Goal: Task Accomplishment & Management: Manage account settings

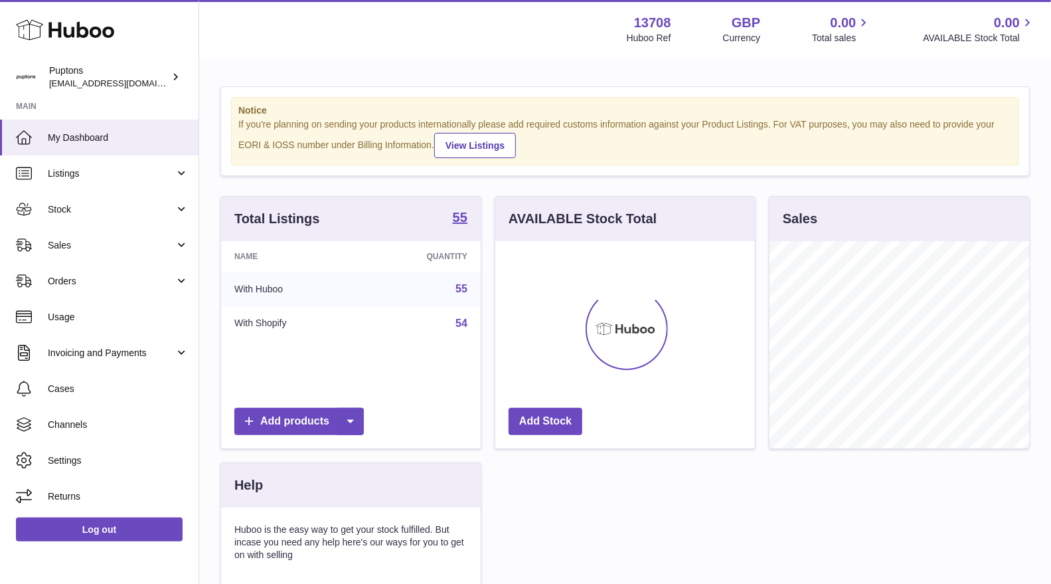
scroll to position [663766, 663713]
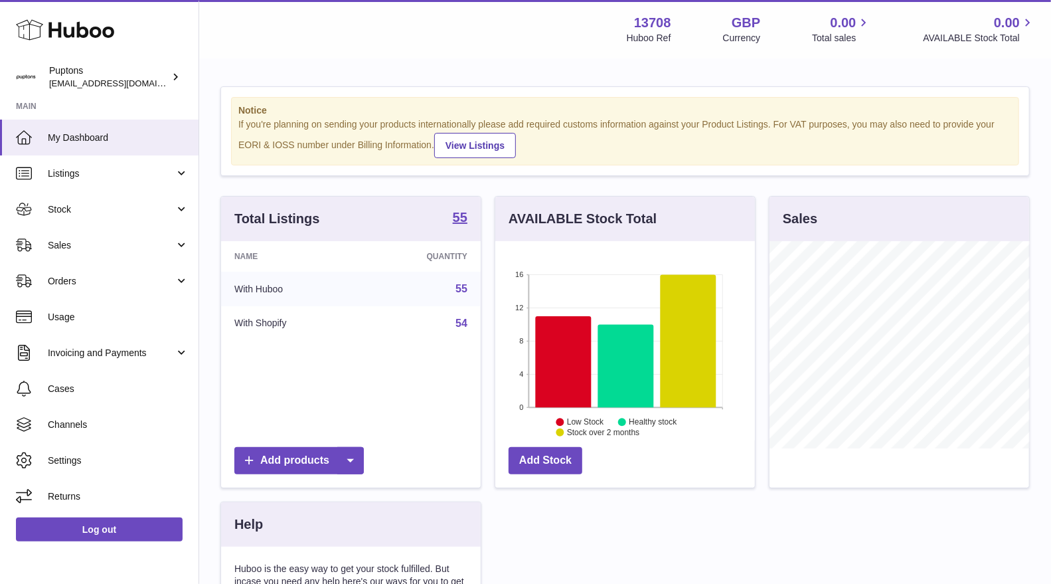
click at [70, 252] on link "Sales" at bounding box center [99, 245] width 199 height 36
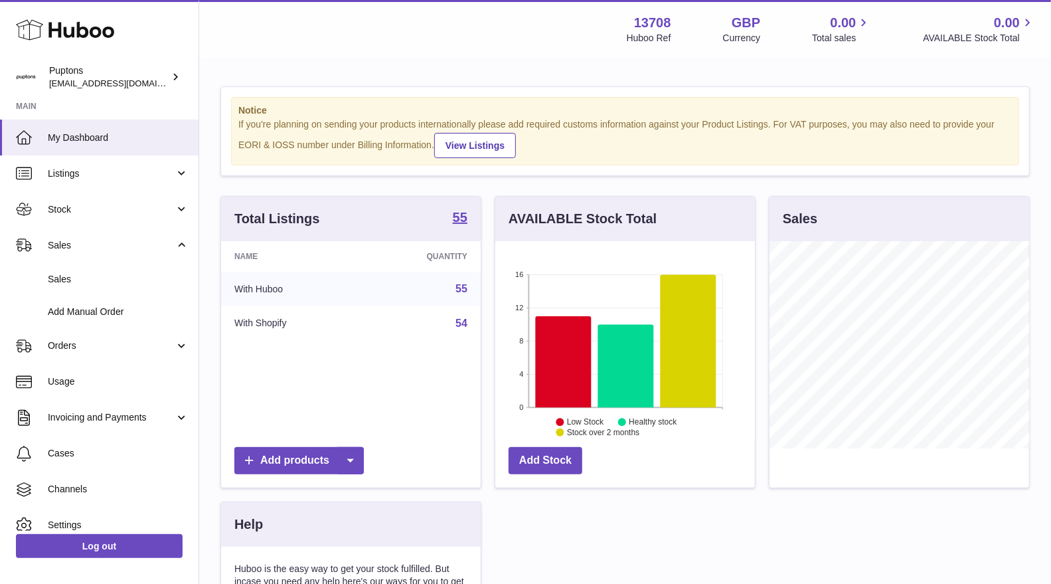
click at [78, 280] on span "Sales" at bounding box center [118, 279] width 141 height 13
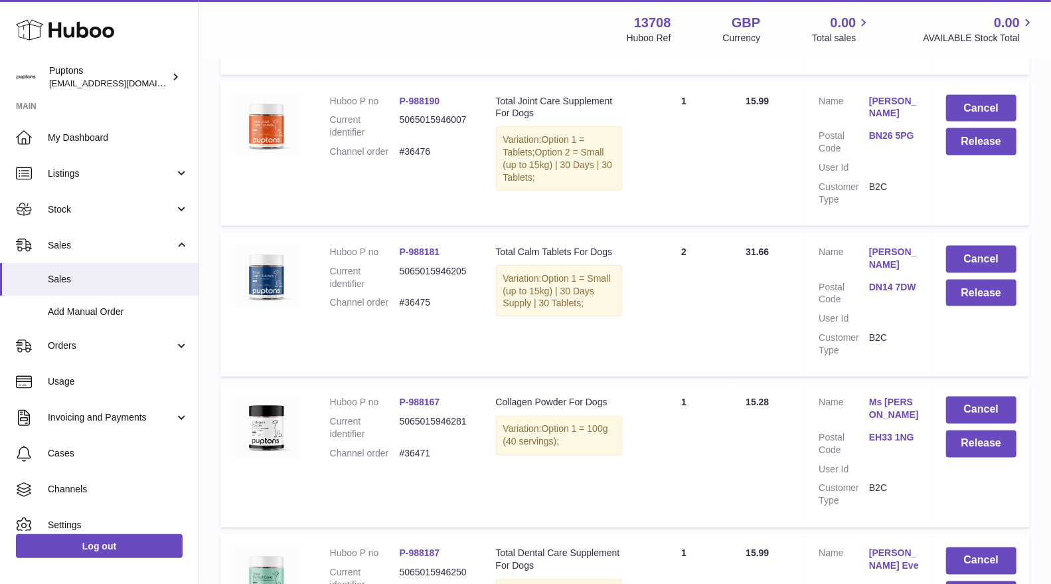
scroll to position [1328, 0]
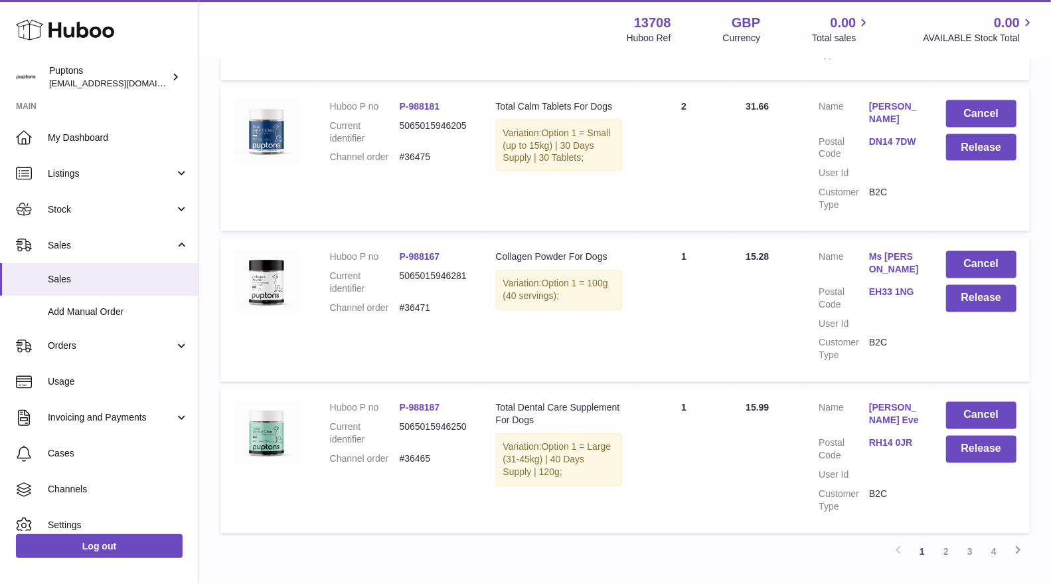
click at [942, 542] on link "2" at bounding box center [946, 552] width 24 height 24
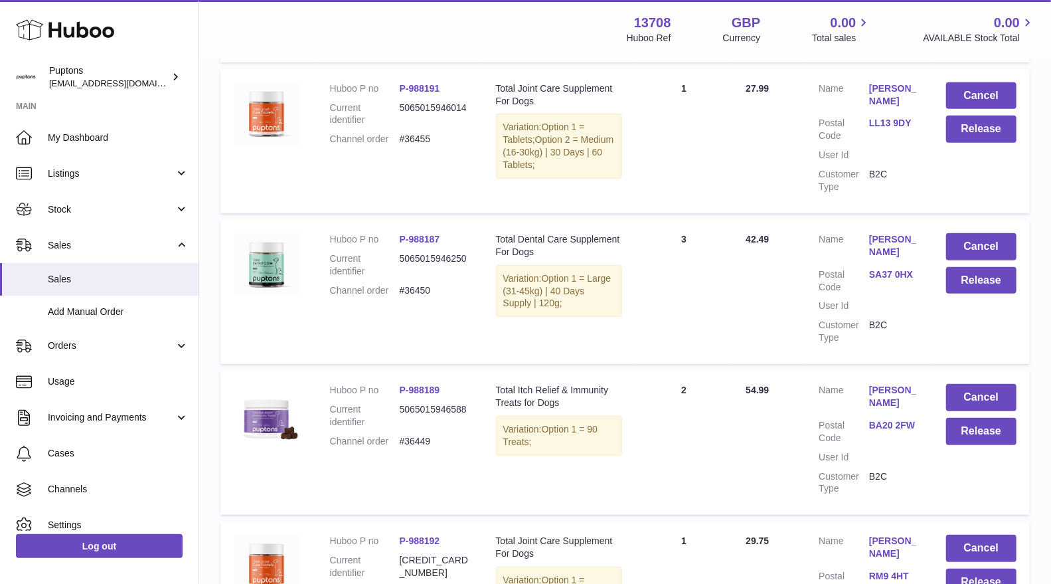
scroll to position [355, 0]
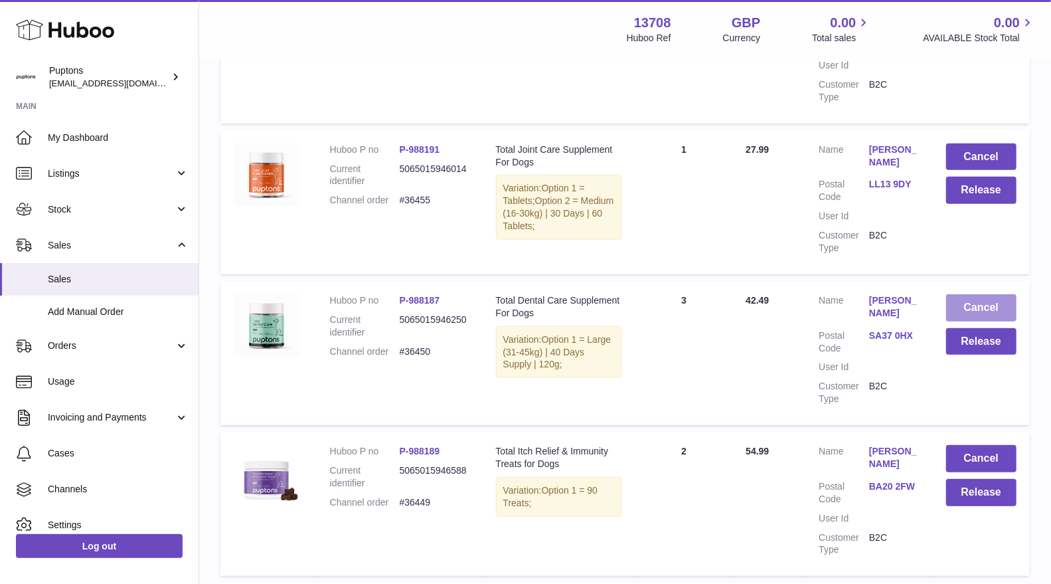
click at [987, 320] on button "Cancel" at bounding box center [981, 307] width 70 height 27
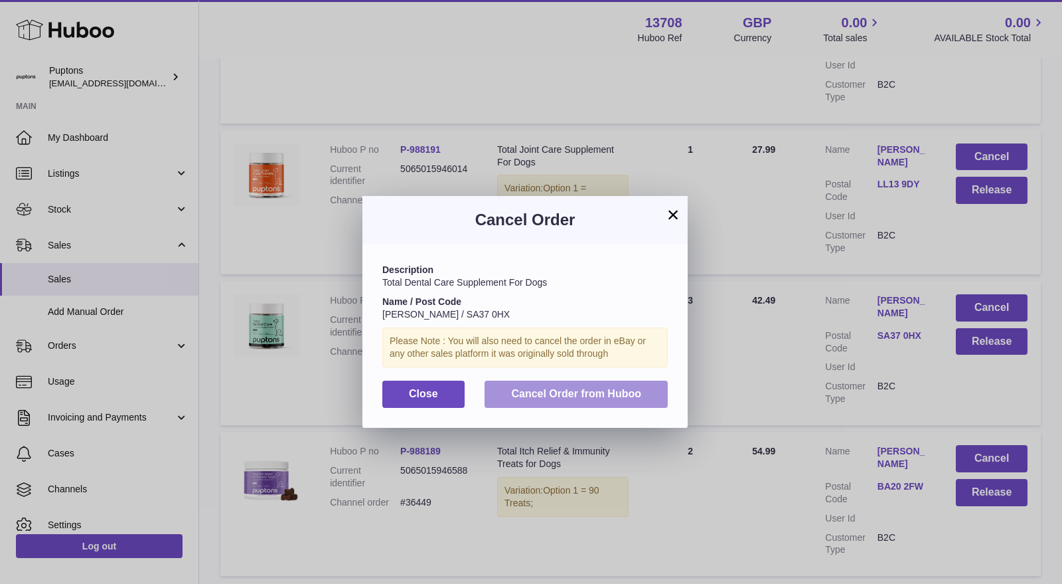
click at [556, 394] on span "Cancel Order from Huboo" at bounding box center [576, 393] width 130 height 11
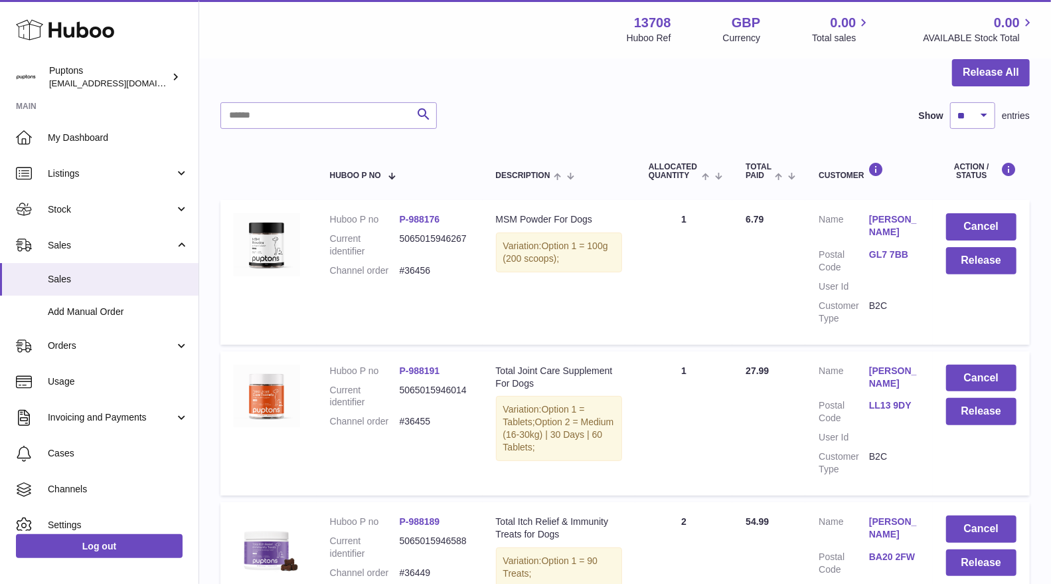
scroll to position [207, 0]
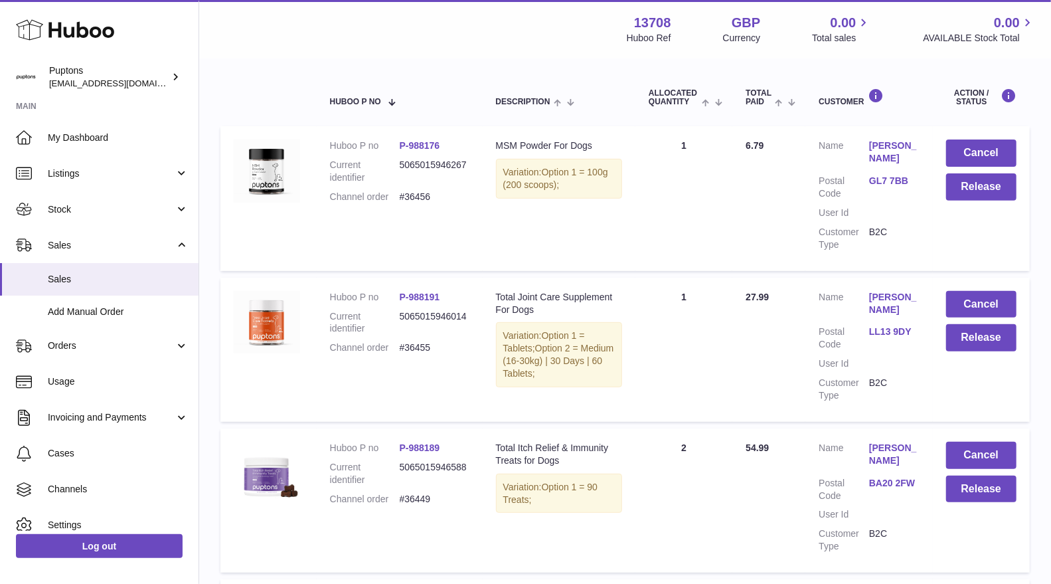
click at [426, 354] on dd "#36455" at bounding box center [435, 347] width 70 height 13
click at [979, 347] on button "Release" at bounding box center [981, 337] width 70 height 27
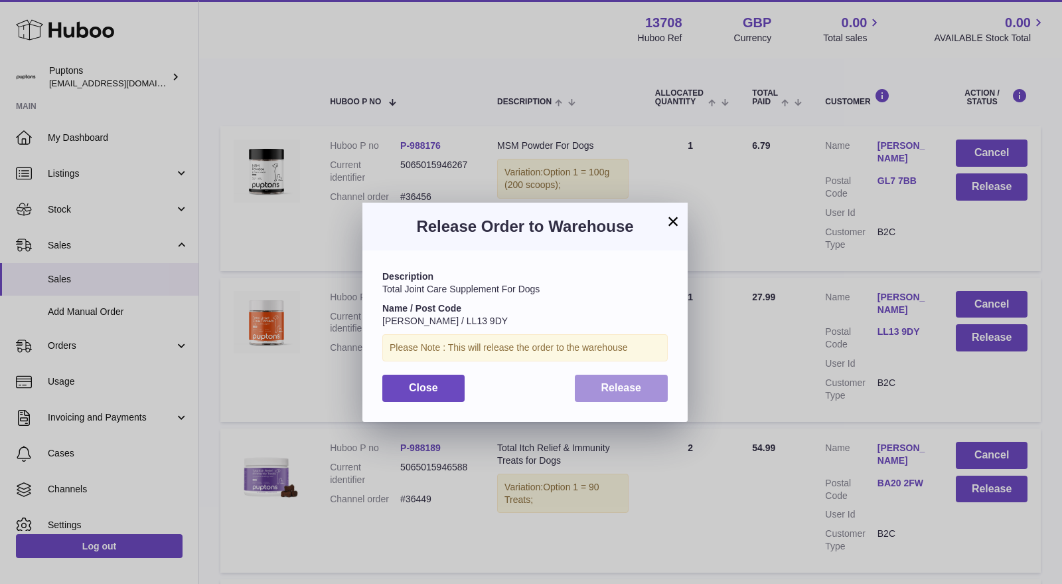
click at [643, 386] on button "Release" at bounding box center [622, 387] width 94 height 27
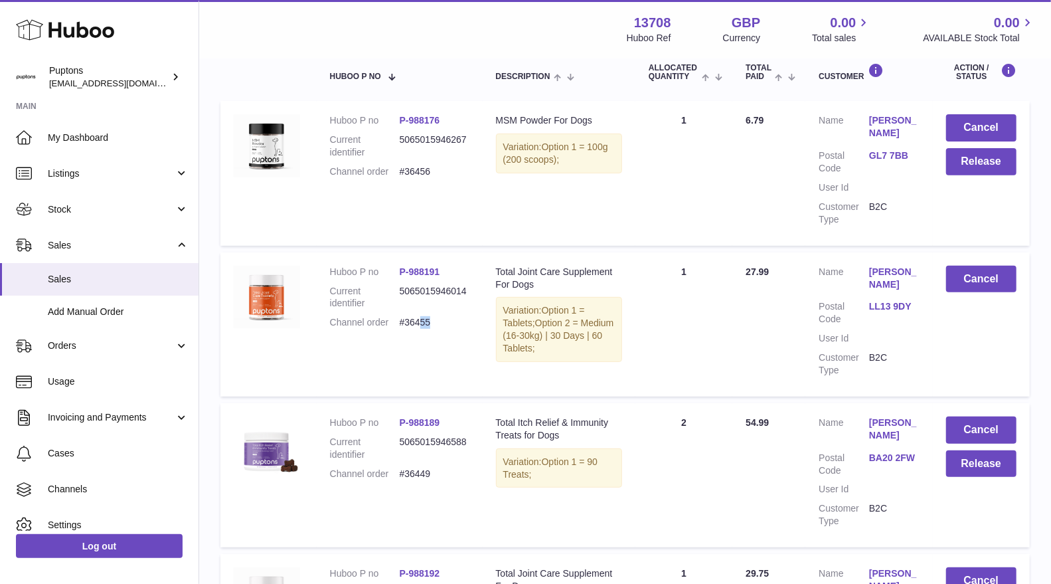
scroll to position [156, 0]
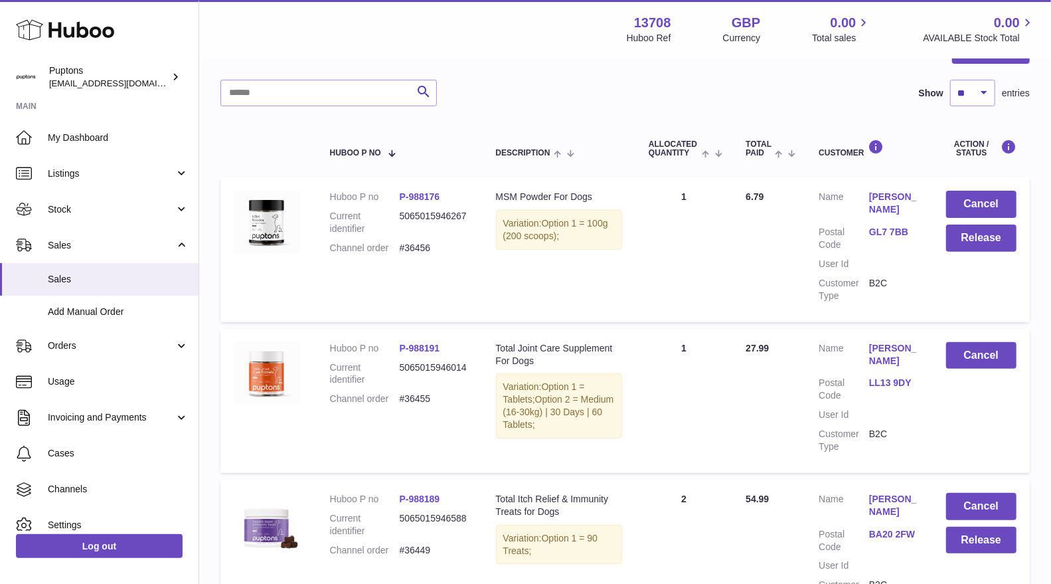
click at [975, 218] on td "Cancel Release" at bounding box center [981, 249] width 97 height 144
click at [970, 214] on button "Cancel" at bounding box center [981, 204] width 70 height 27
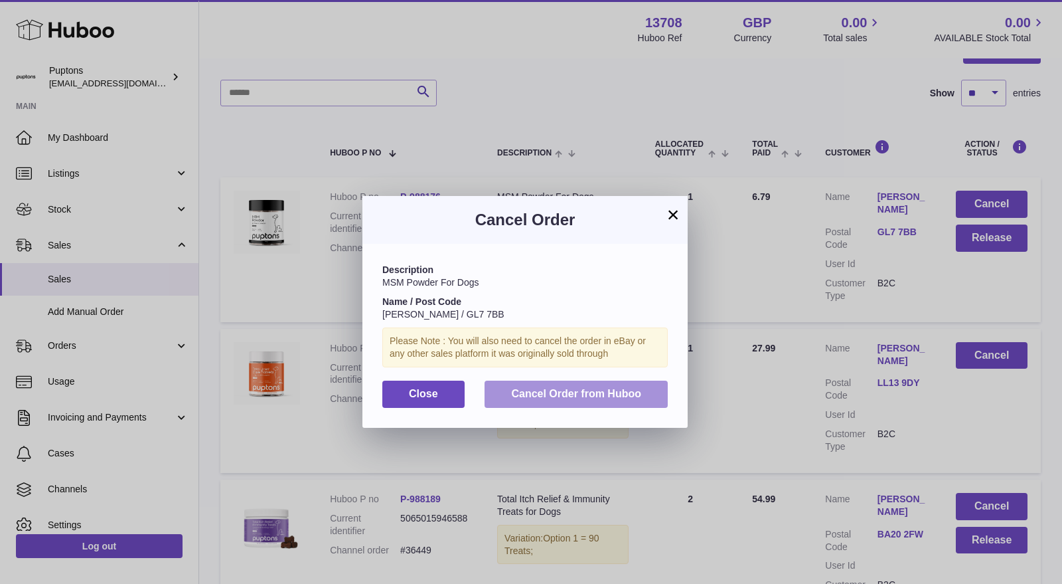
click at [627, 390] on span "Cancel Order from Huboo" at bounding box center [576, 393] width 130 height 11
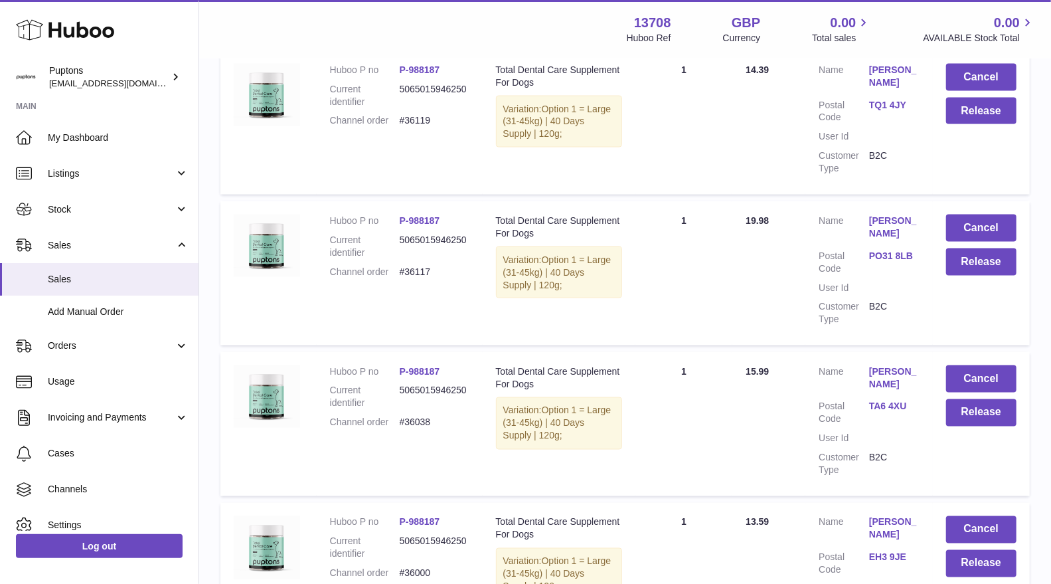
scroll to position [1385, 0]
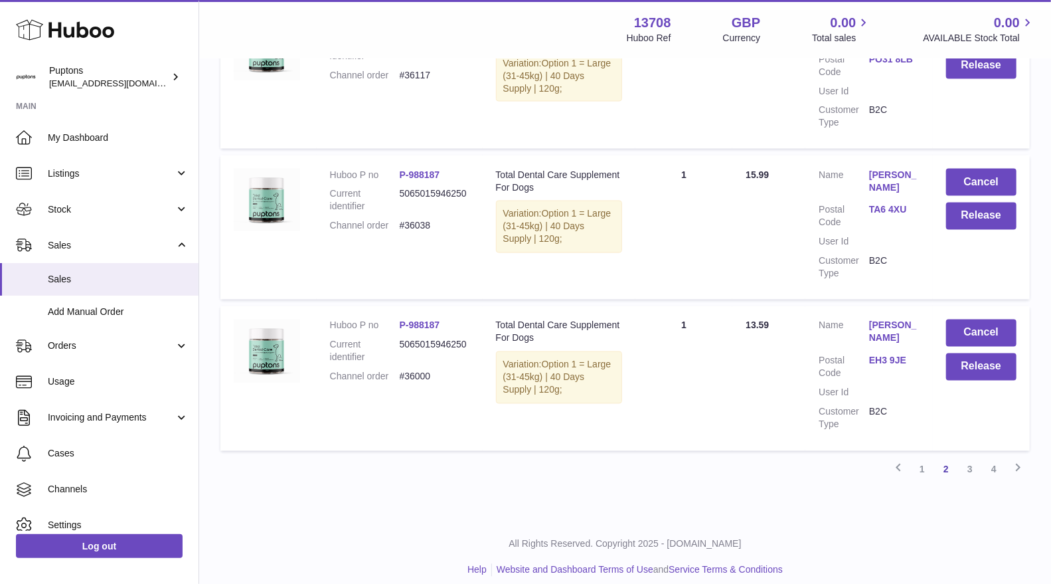
click at [924, 457] on link "1" at bounding box center [922, 469] width 24 height 24
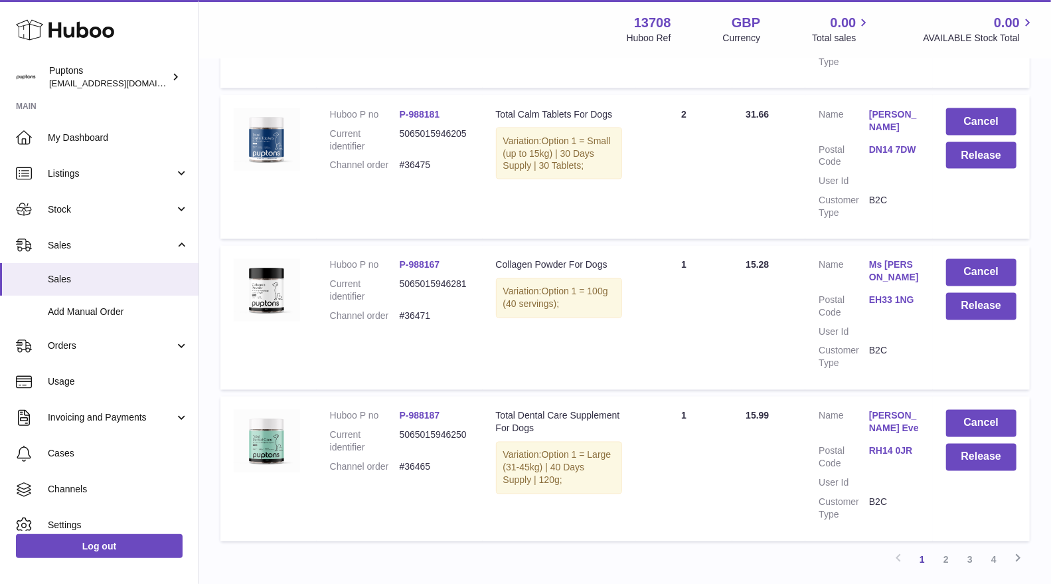
scroll to position [1336, 0]
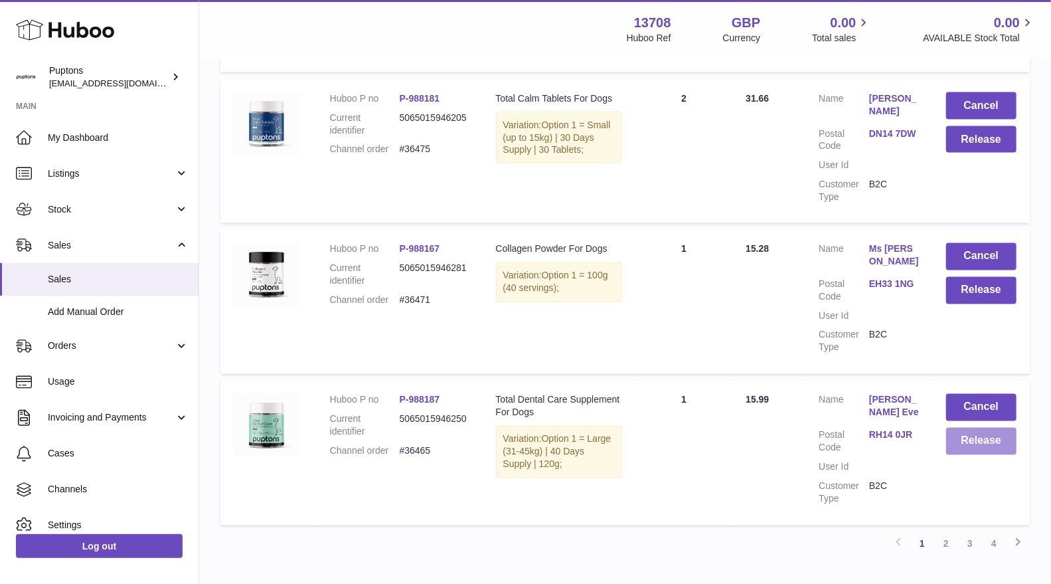
click at [972, 428] on button "Release" at bounding box center [981, 441] width 70 height 27
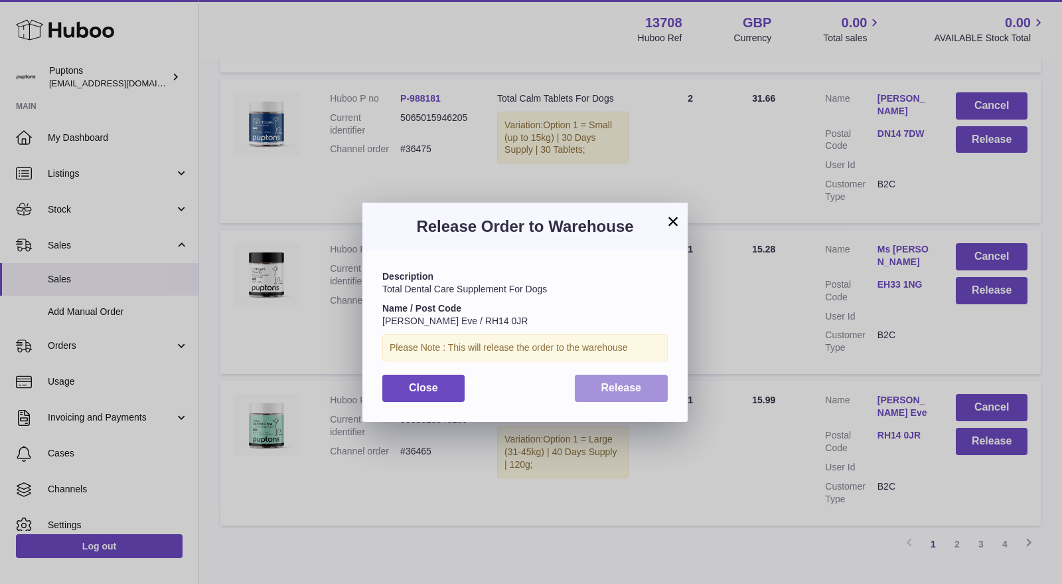
click at [612, 392] on span "Release" at bounding box center [622, 387] width 41 height 11
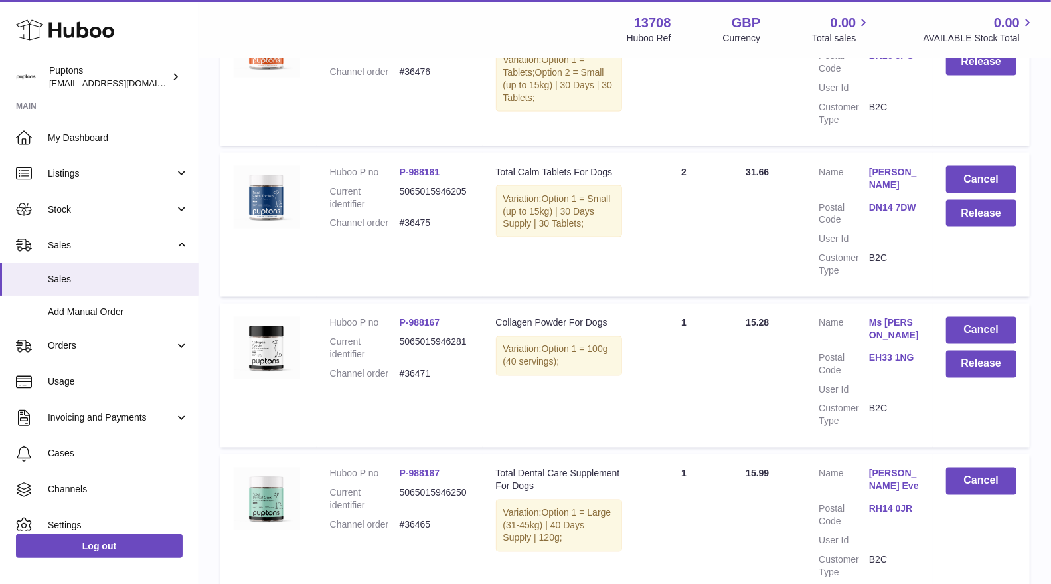
scroll to position [1189, 0]
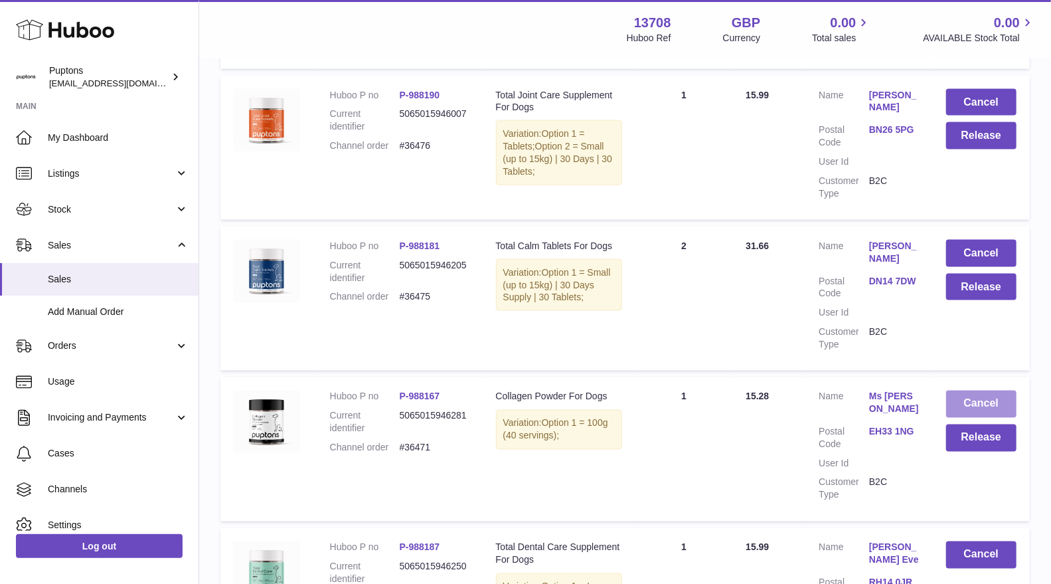
click at [968, 390] on button "Cancel" at bounding box center [981, 403] width 70 height 27
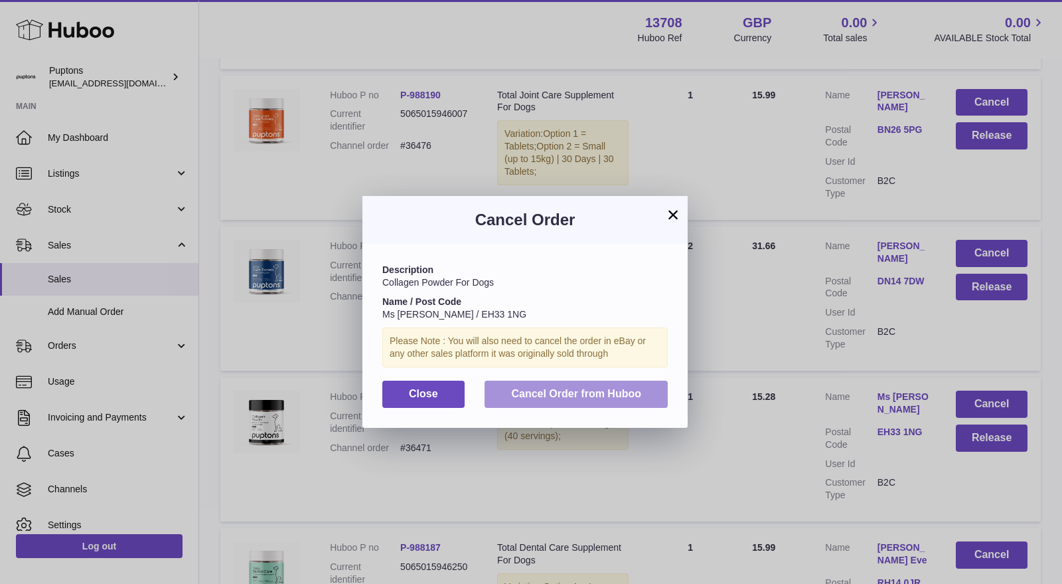
click at [647, 404] on button "Cancel Order from Huboo" at bounding box center [576, 393] width 183 height 27
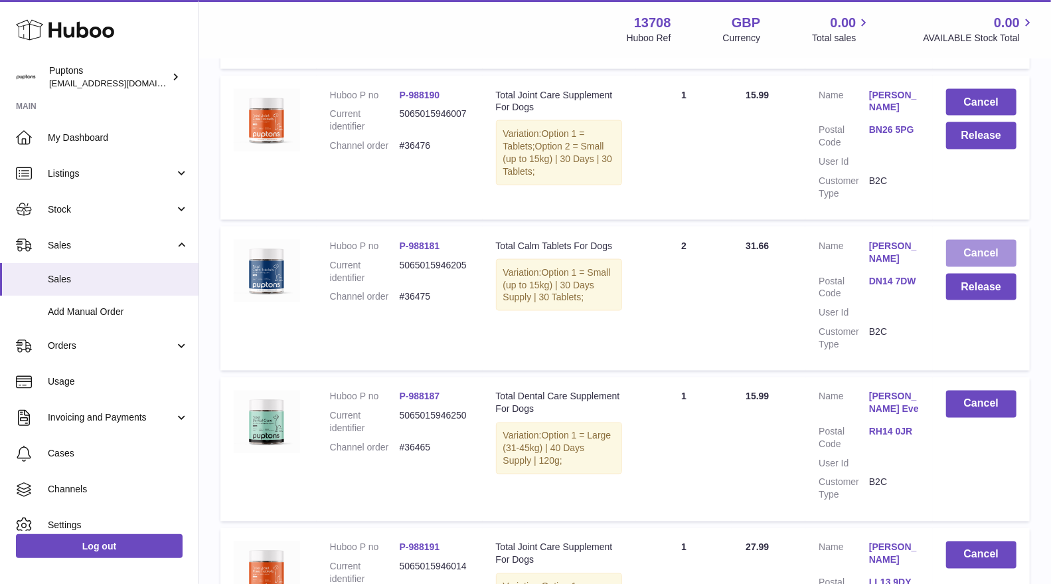
click at [976, 246] on button "Cancel" at bounding box center [981, 253] width 70 height 27
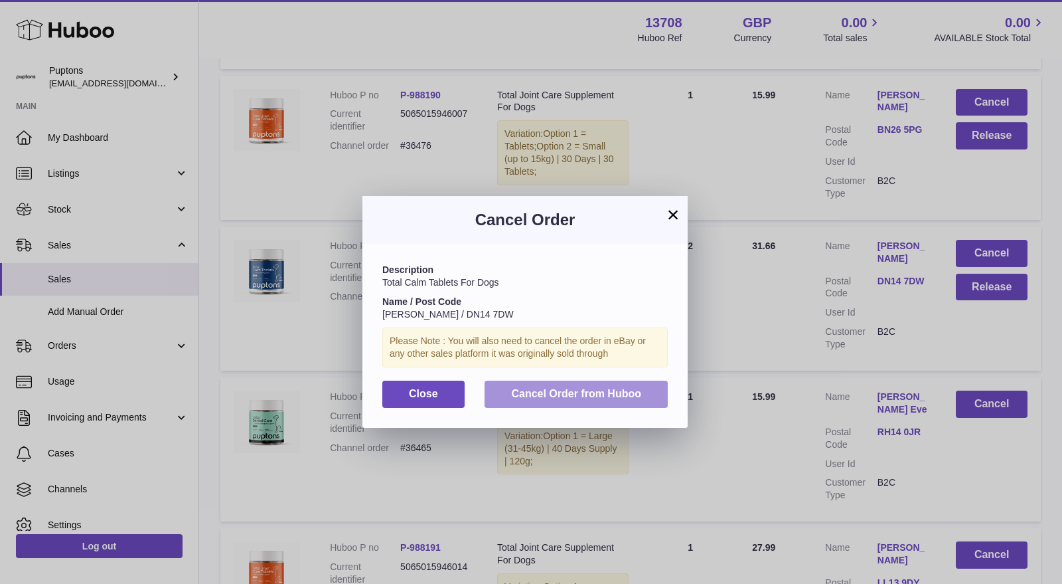
click at [636, 398] on span "Cancel Order from Huboo" at bounding box center [576, 393] width 130 height 11
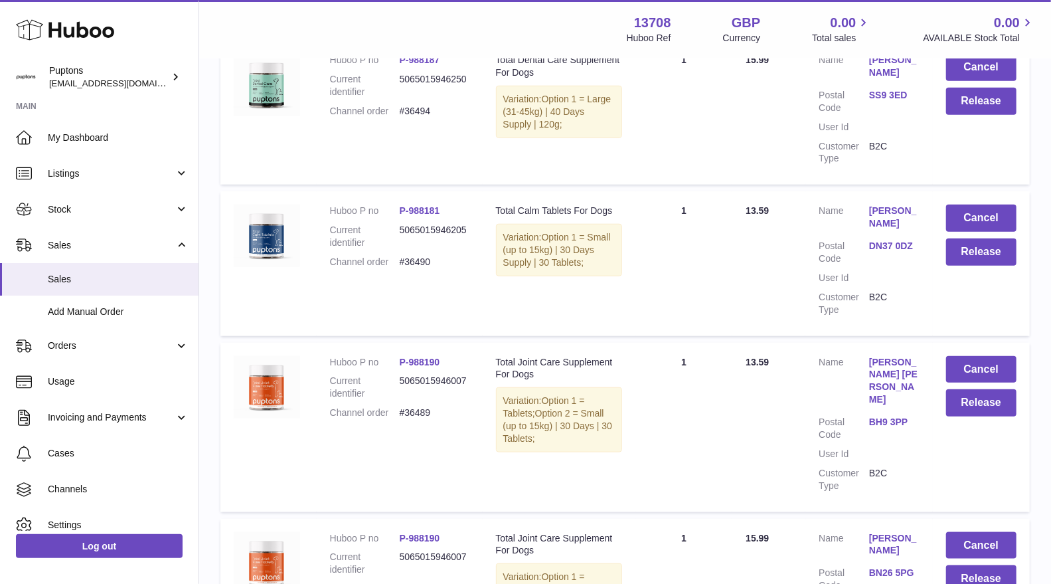
scroll to position [820, 0]
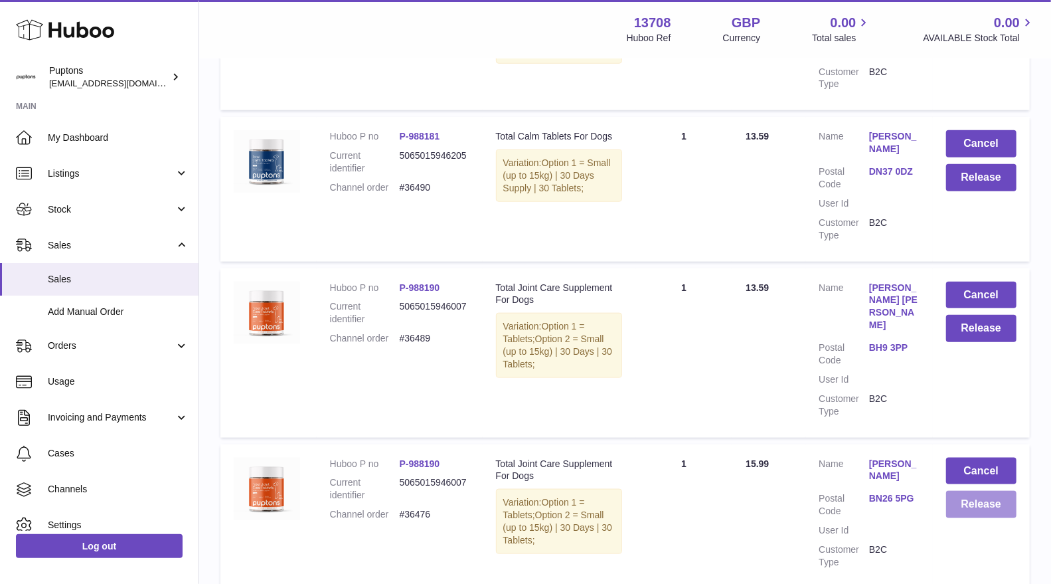
click at [972, 493] on button "Release" at bounding box center [981, 504] width 70 height 27
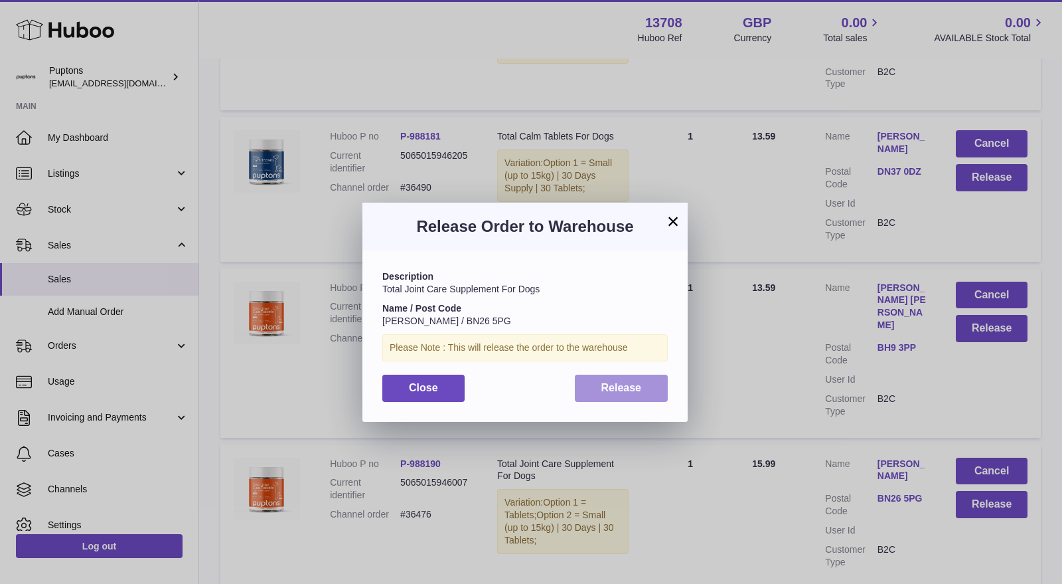
click at [615, 382] on span "Release" at bounding box center [622, 387] width 41 height 11
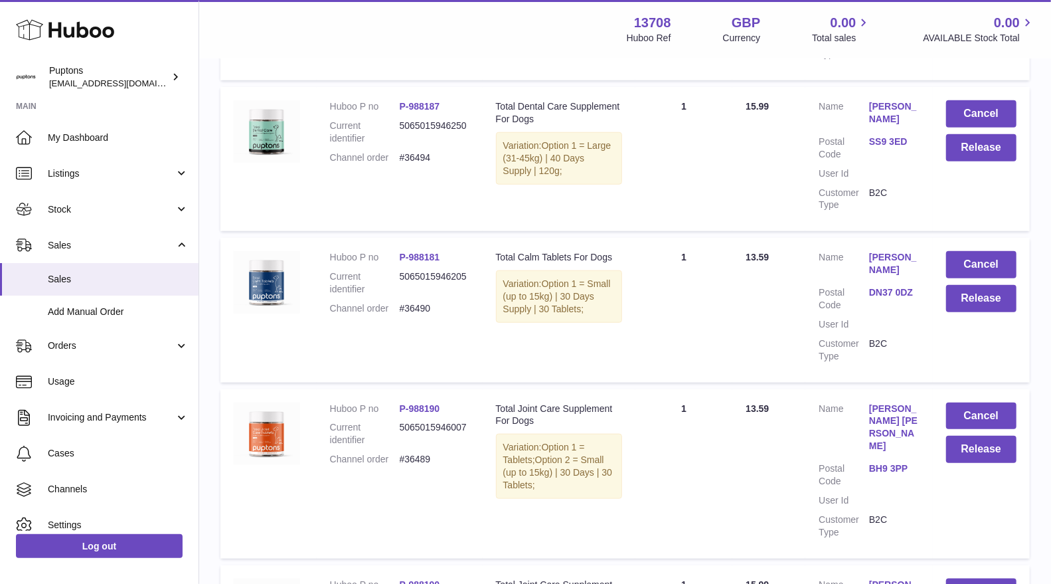
scroll to position [672, 0]
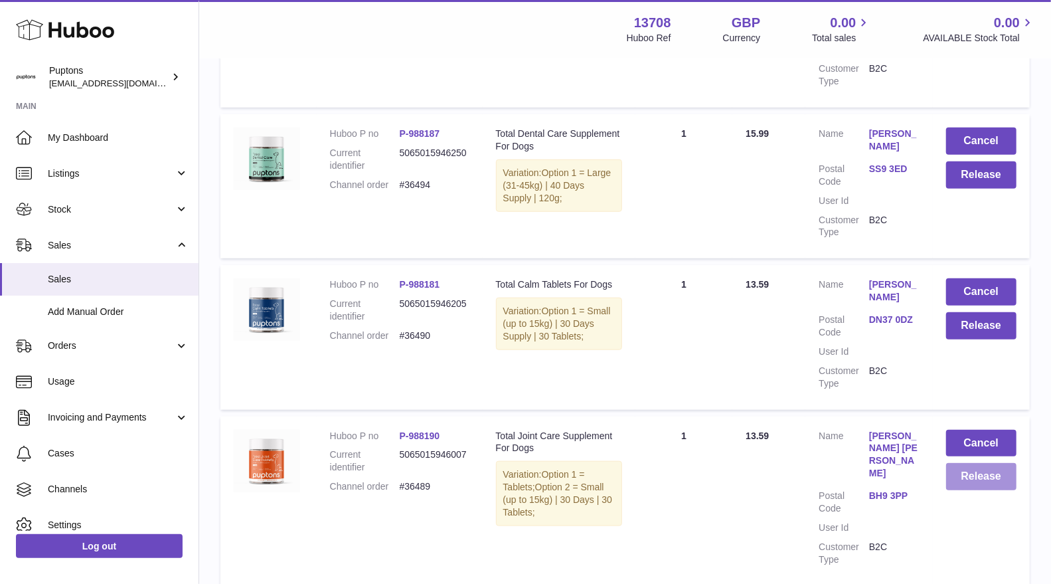
click at [985, 490] on button "Release" at bounding box center [981, 476] width 70 height 27
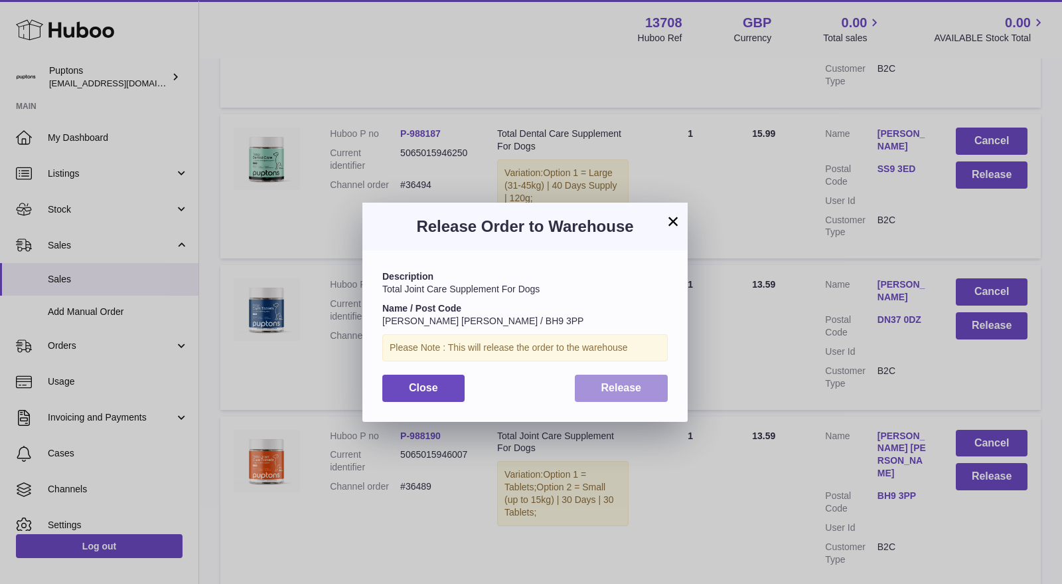
click at [627, 397] on button "Release" at bounding box center [622, 387] width 94 height 27
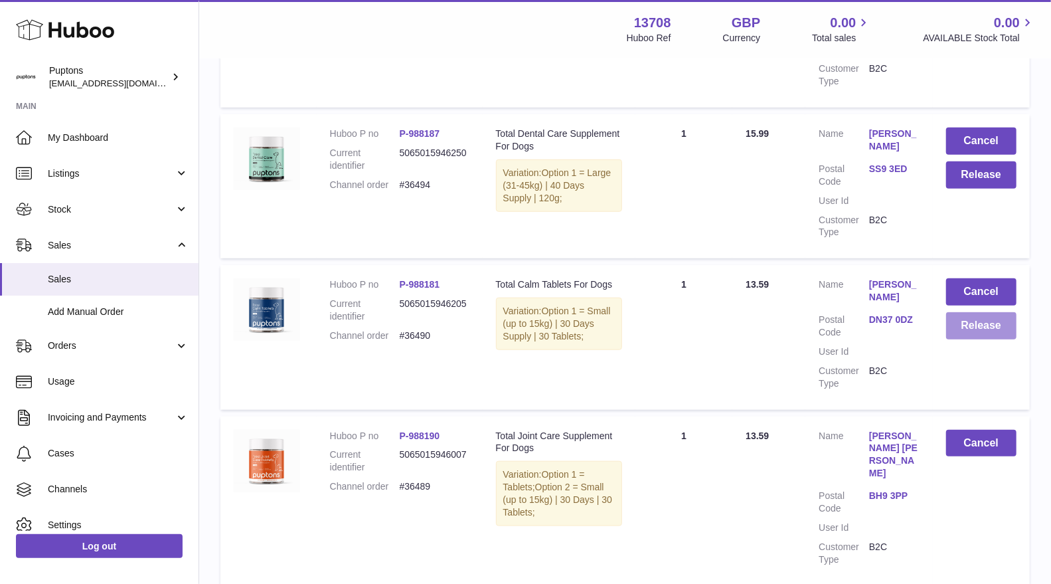
click at [966, 339] on button "Release" at bounding box center [981, 325] width 70 height 27
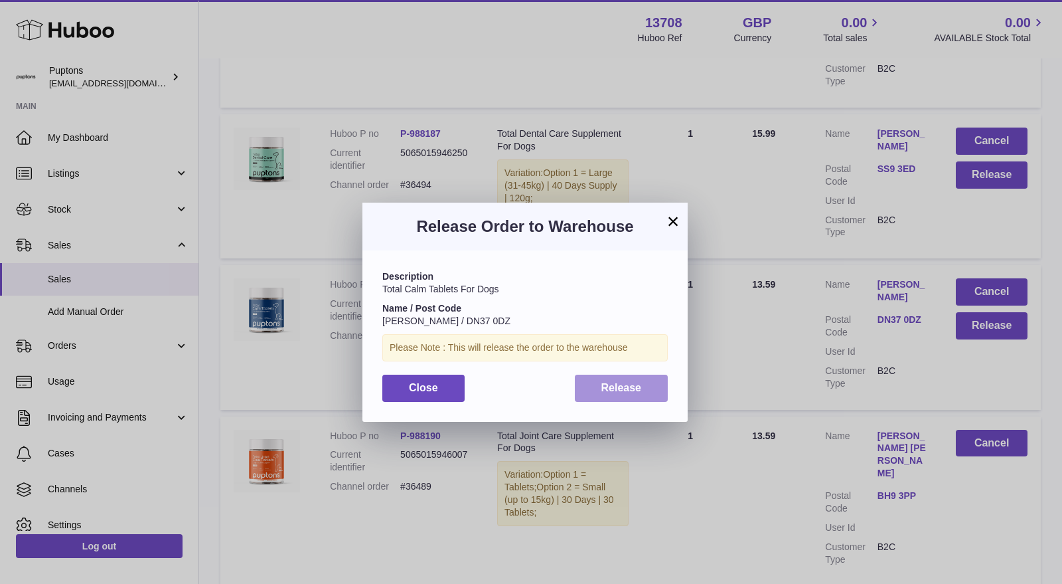
click at [628, 387] on span "Release" at bounding box center [622, 387] width 41 height 11
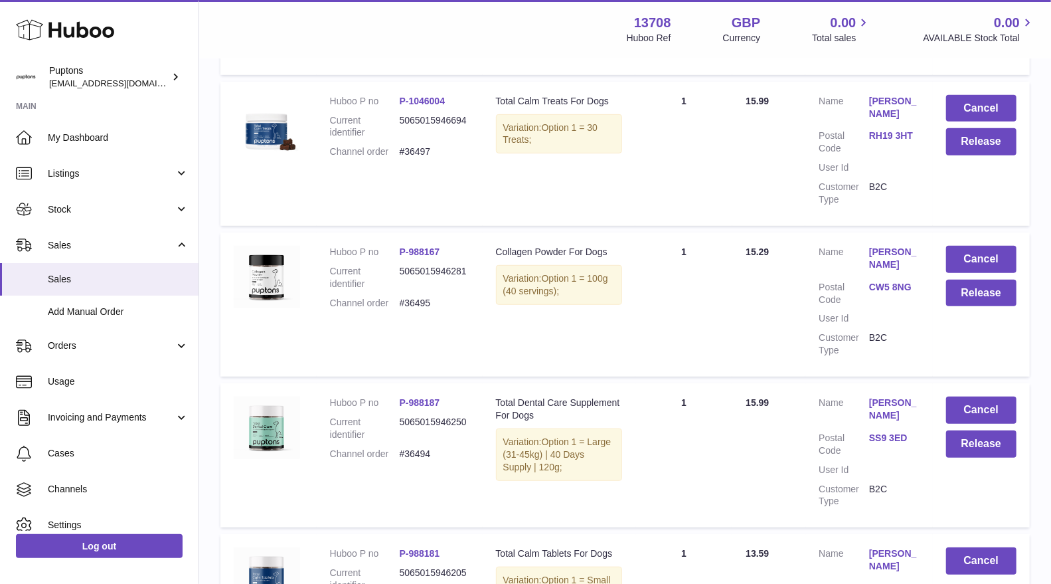
scroll to position [377, 0]
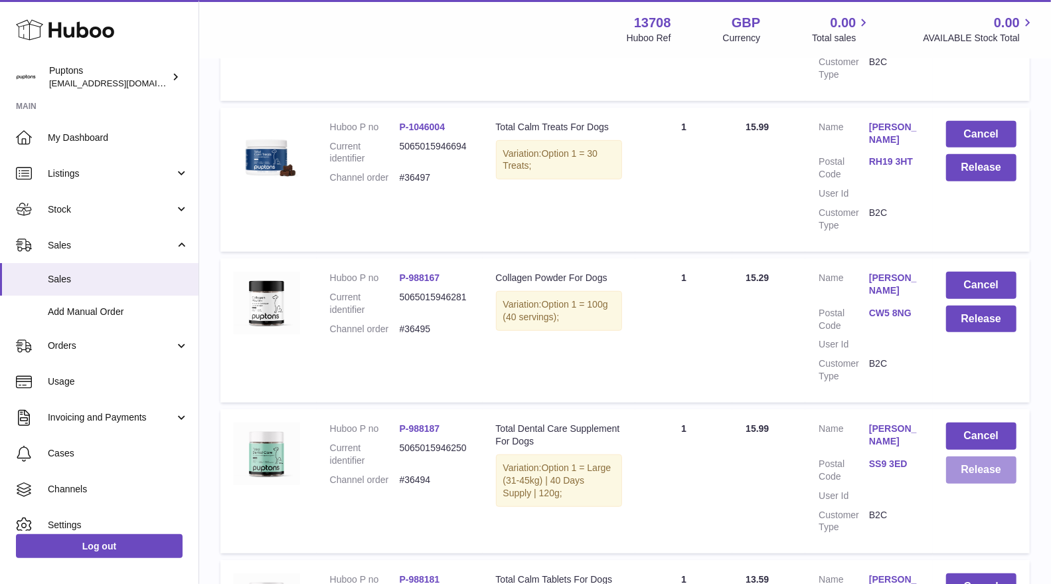
click at [990, 475] on button "Release" at bounding box center [981, 469] width 70 height 27
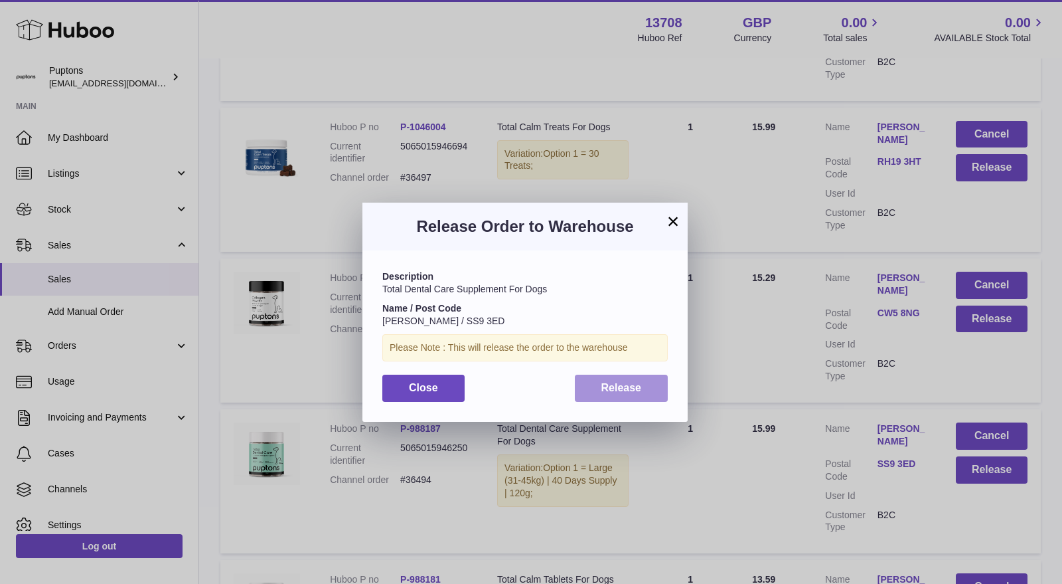
click at [625, 392] on span "Release" at bounding box center [622, 387] width 41 height 11
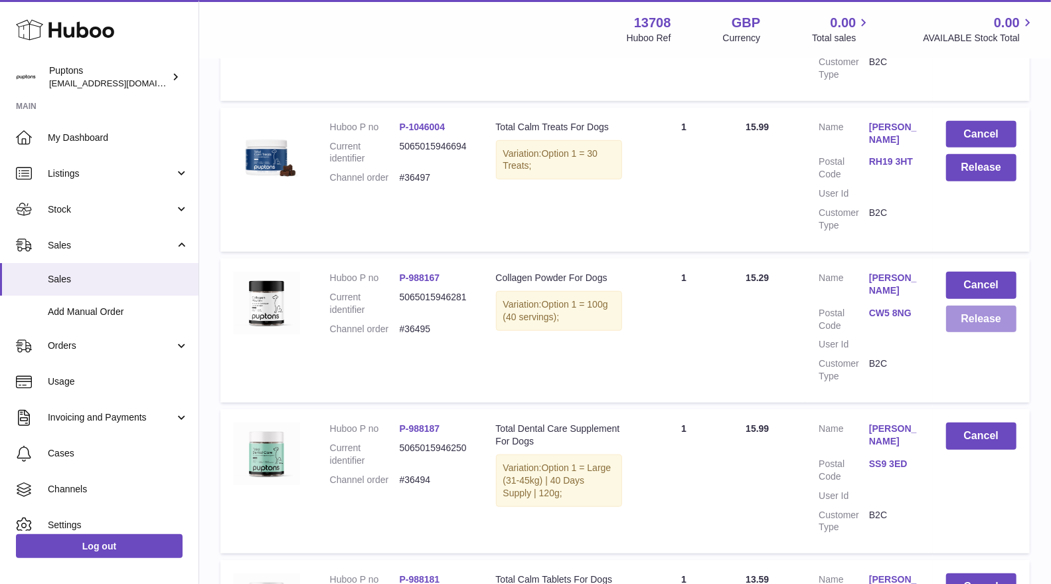
click at [977, 324] on button "Release" at bounding box center [981, 318] width 70 height 27
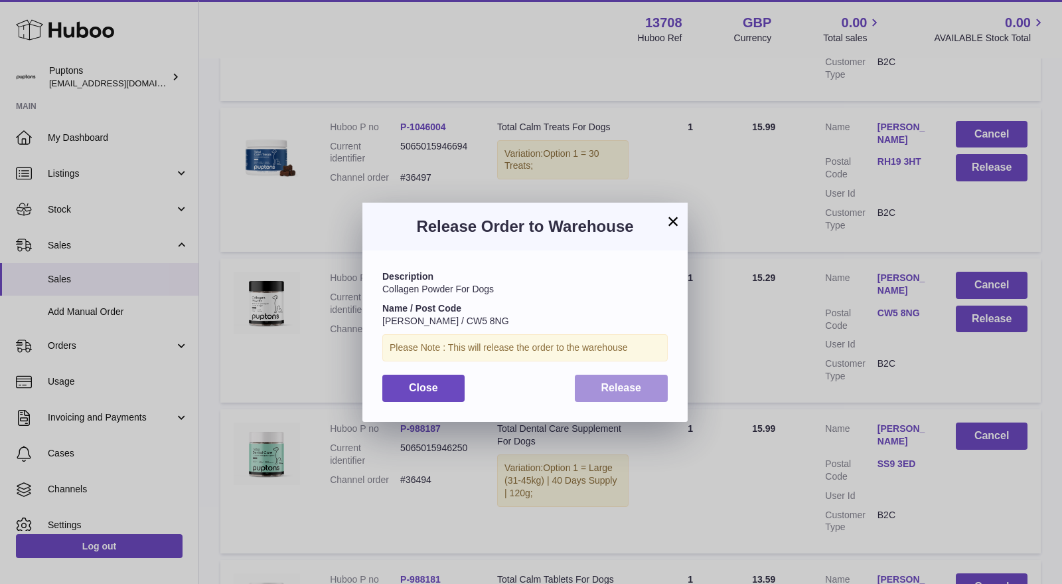
click at [648, 385] on button "Release" at bounding box center [622, 387] width 94 height 27
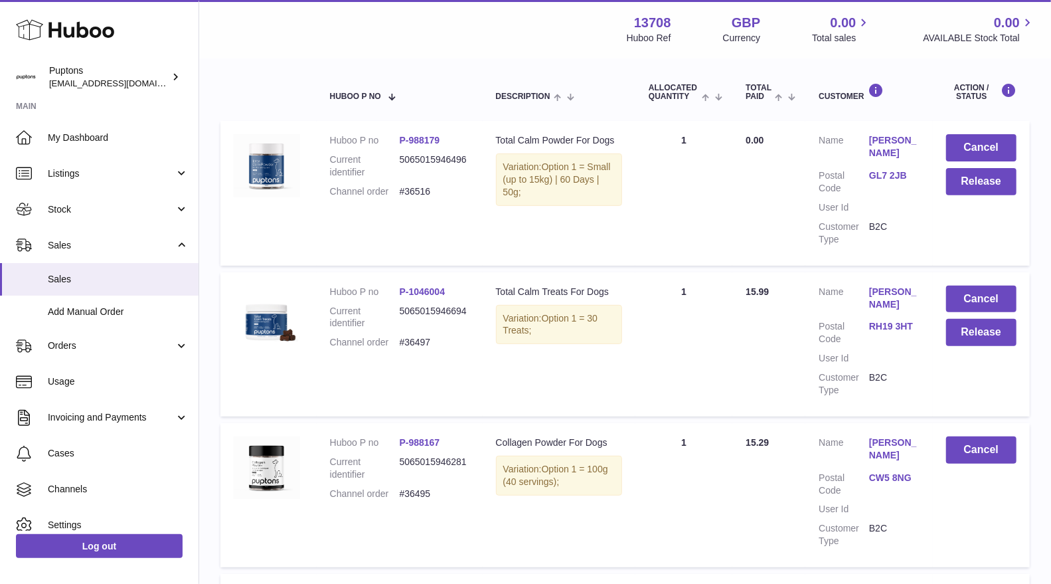
scroll to position [230, 0]
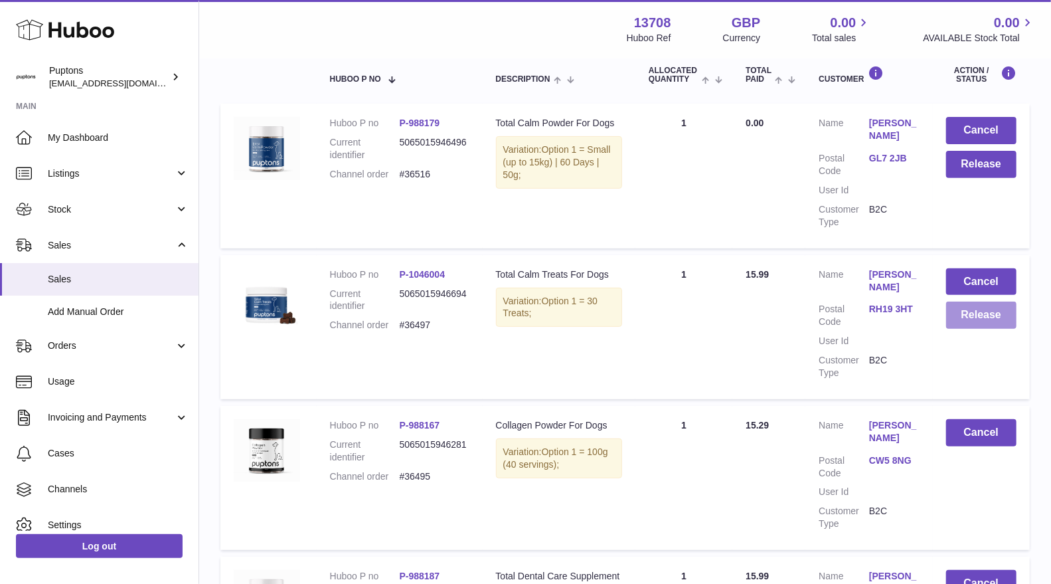
click at [969, 323] on button "Release" at bounding box center [981, 314] width 70 height 27
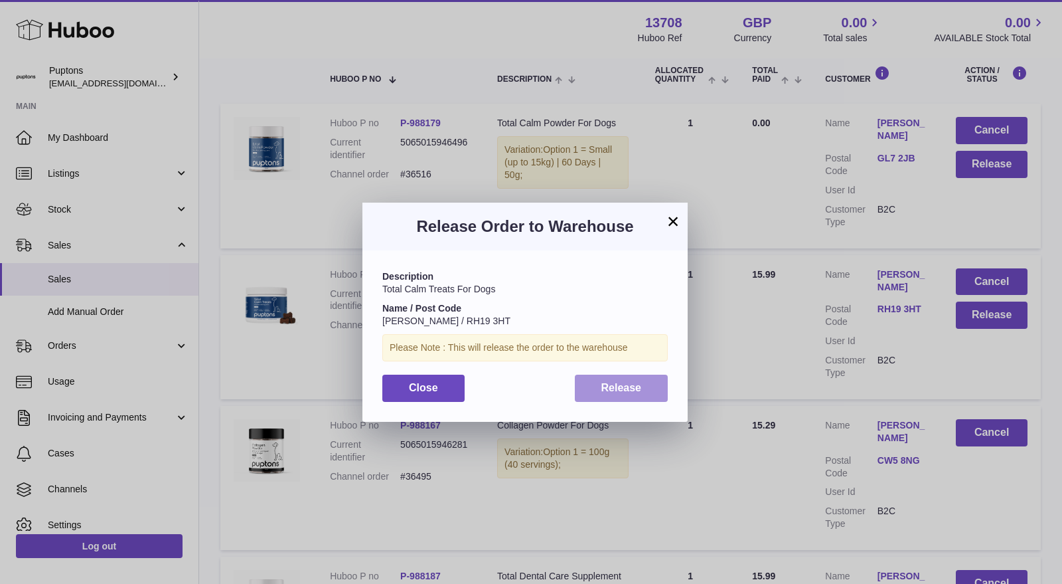
click at [633, 390] on span "Release" at bounding box center [622, 387] width 41 height 11
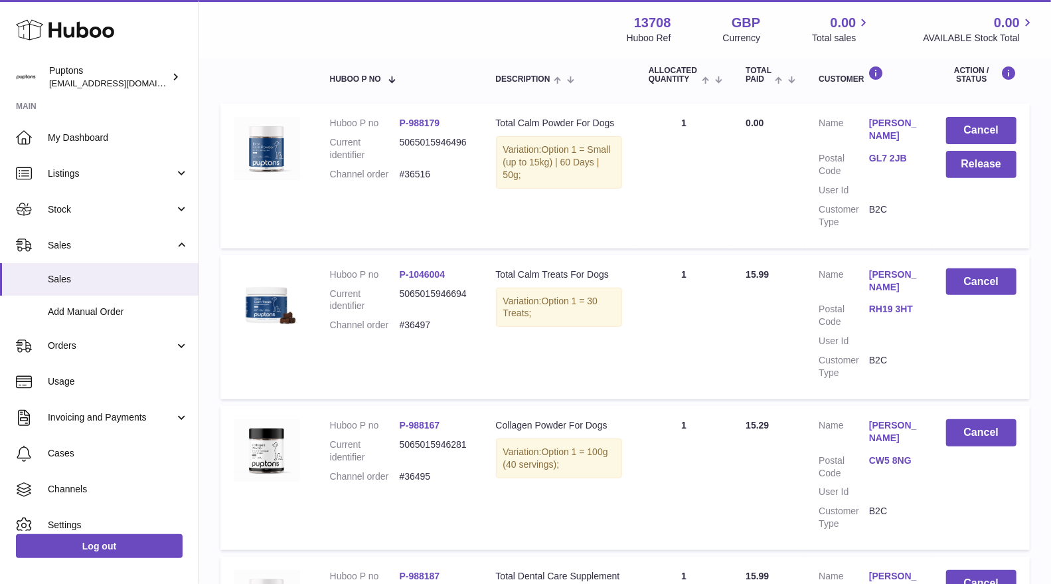
scroll to position [156, 0]
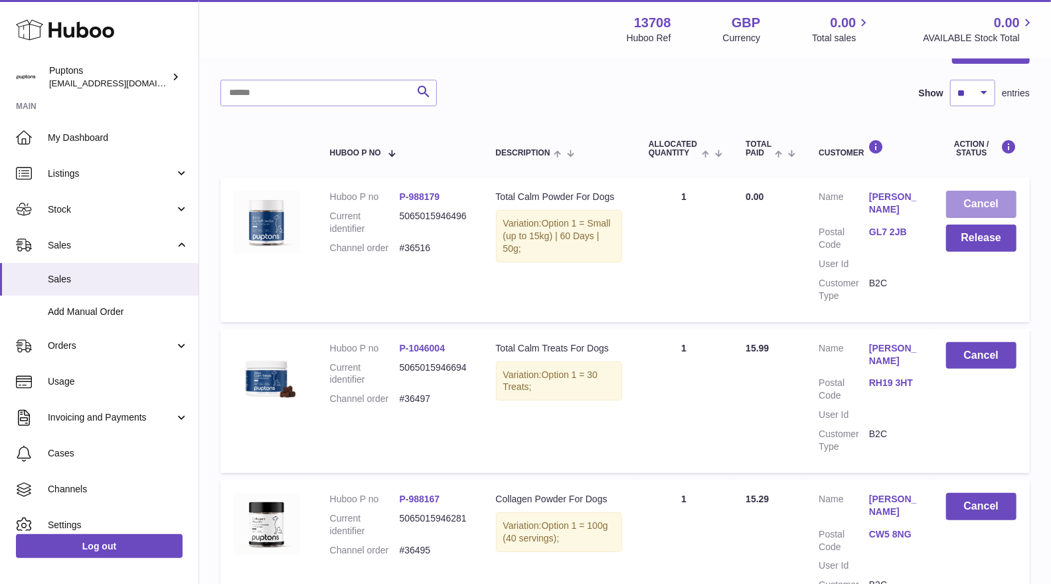
click at [955, 203] on button "Cancel" at bounding box center [981, 204] width 70 height 27
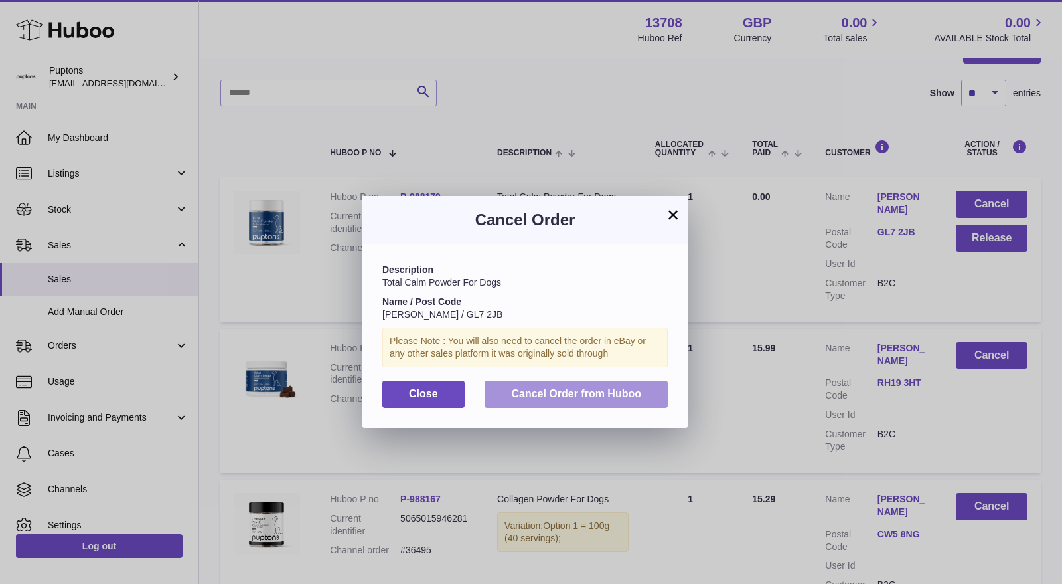
click at [625, 394] on span "Cancel Order from Huboo" at bounding box center [576, 393] width 130 height 11
